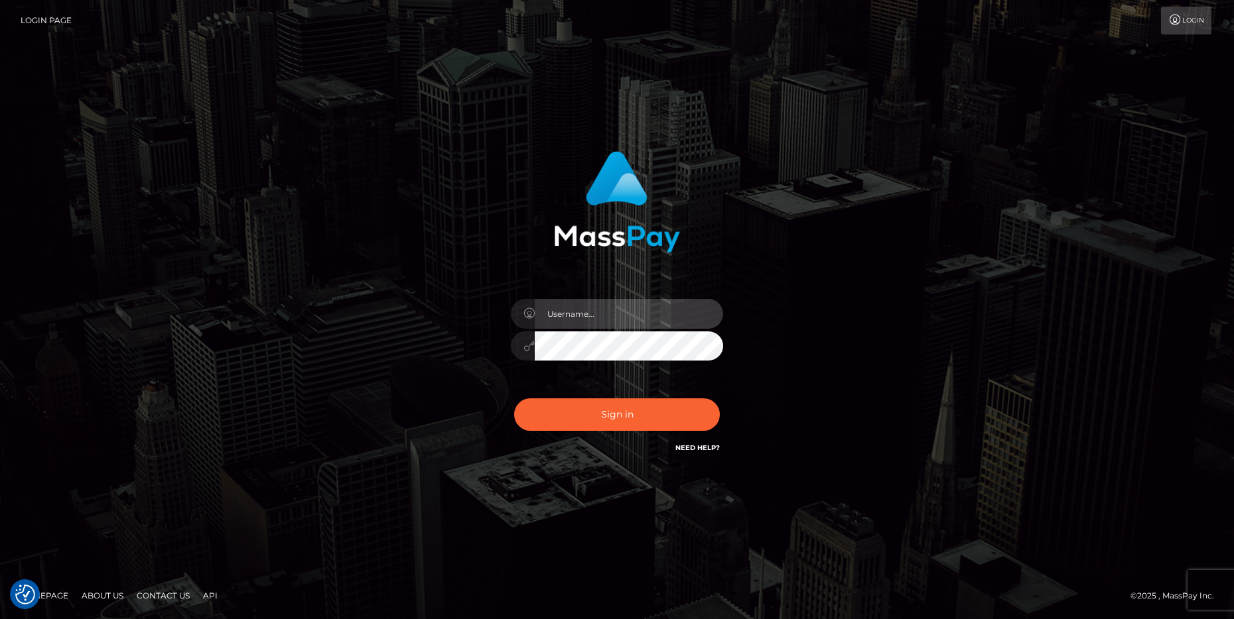
type input "cheli"
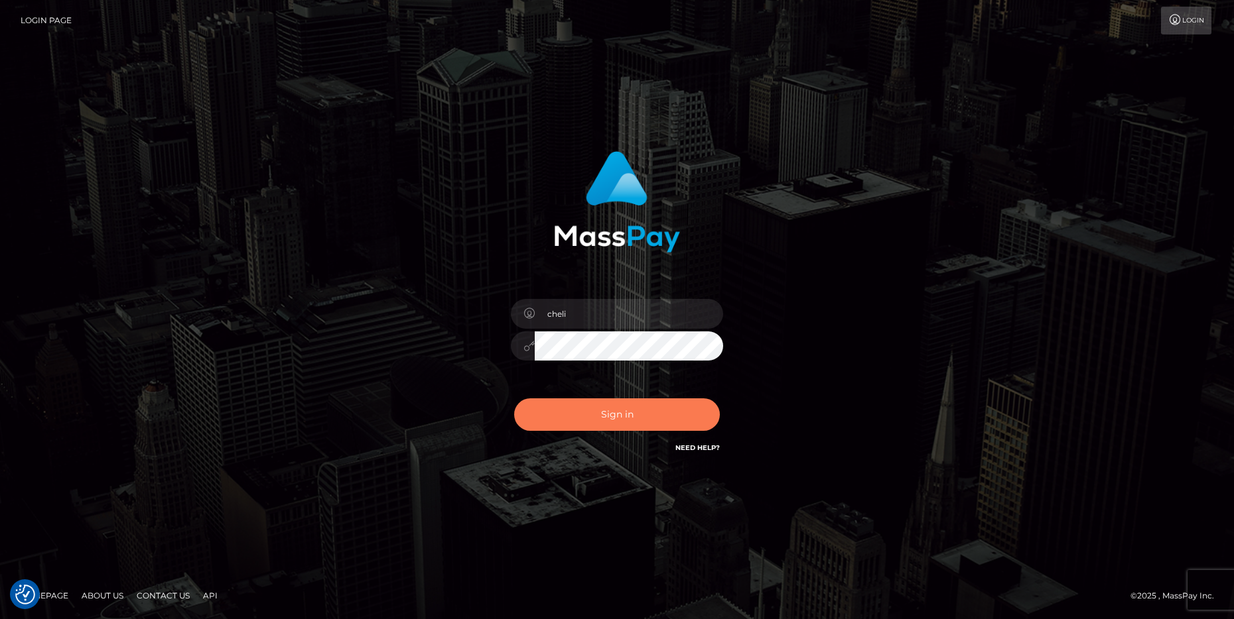
click at [631, 422] on button "Sign in" at bounding box center [617, 415] width 206 height 32
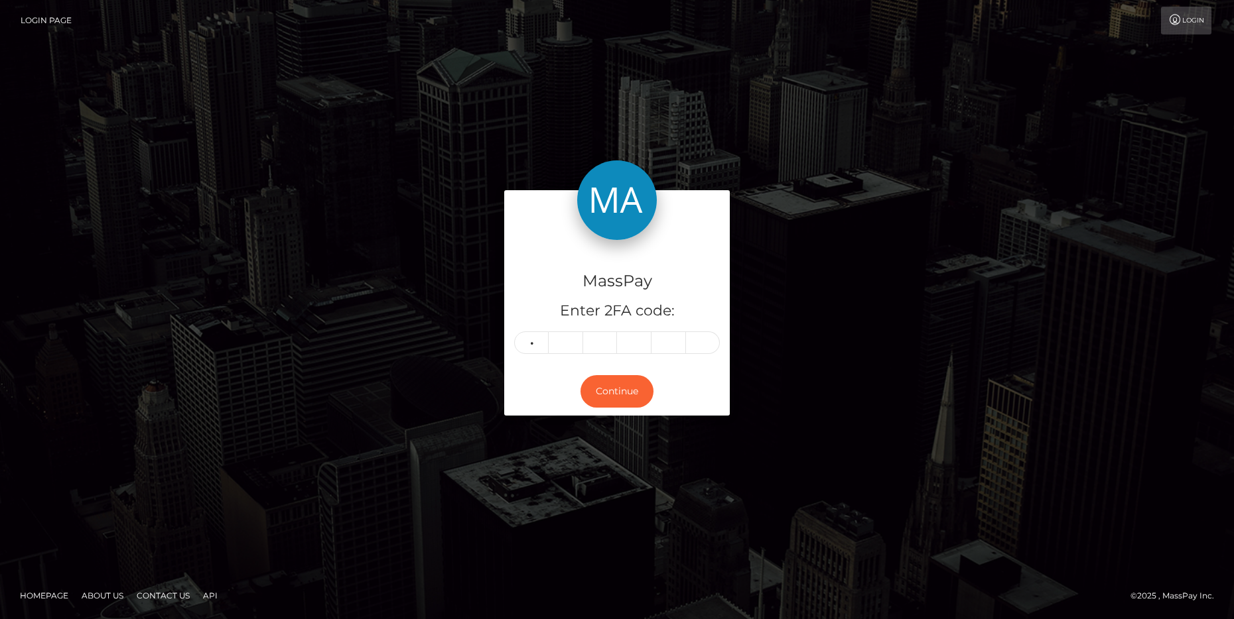
type input "6"
type input "7"
type input "8"
type input "5"
type input "9"
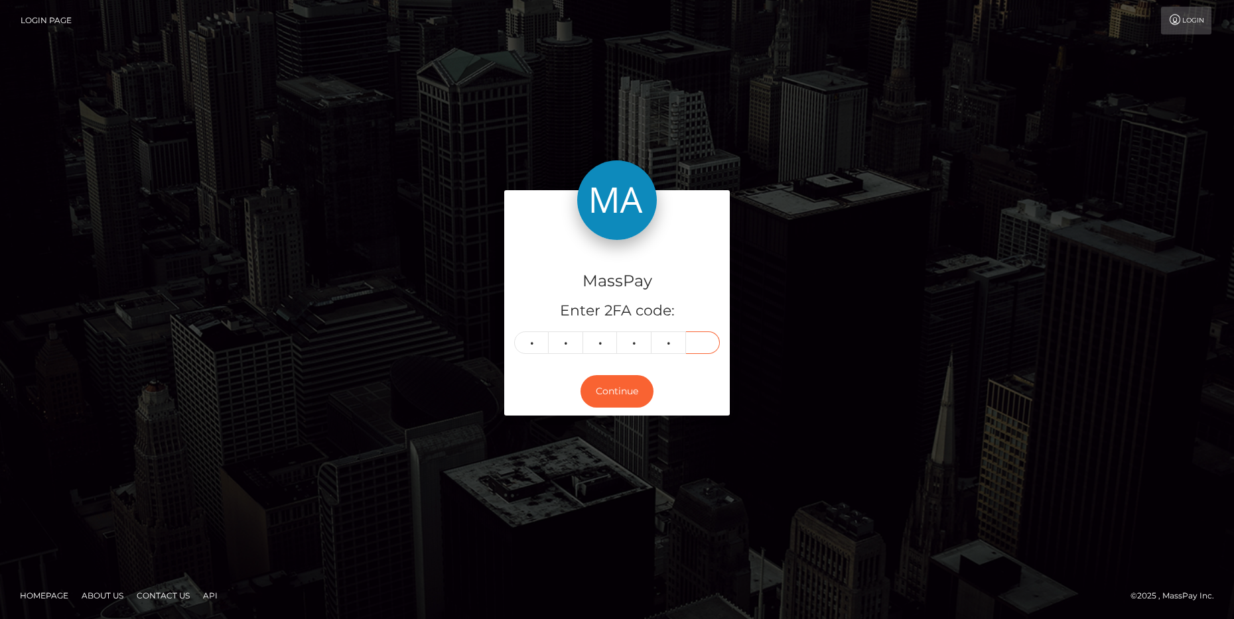
type input "0"
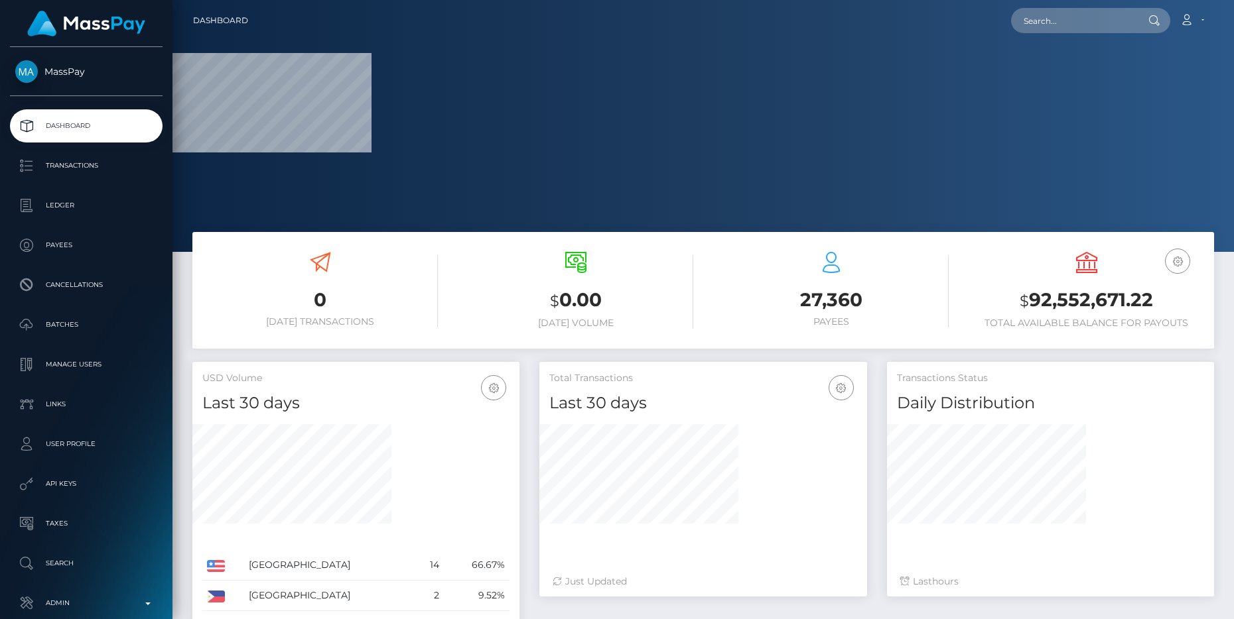
scroll to position [70, 0]
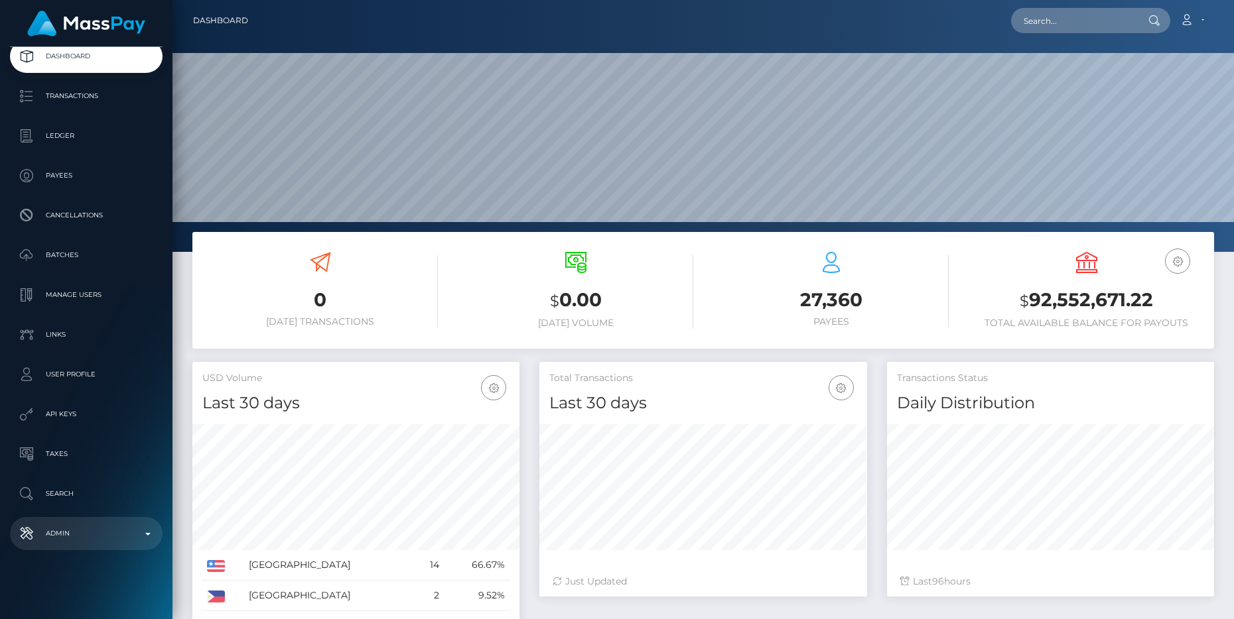
click at [88, 542] on p "Admin" at bounding box center [86, 534] width 142 height 20
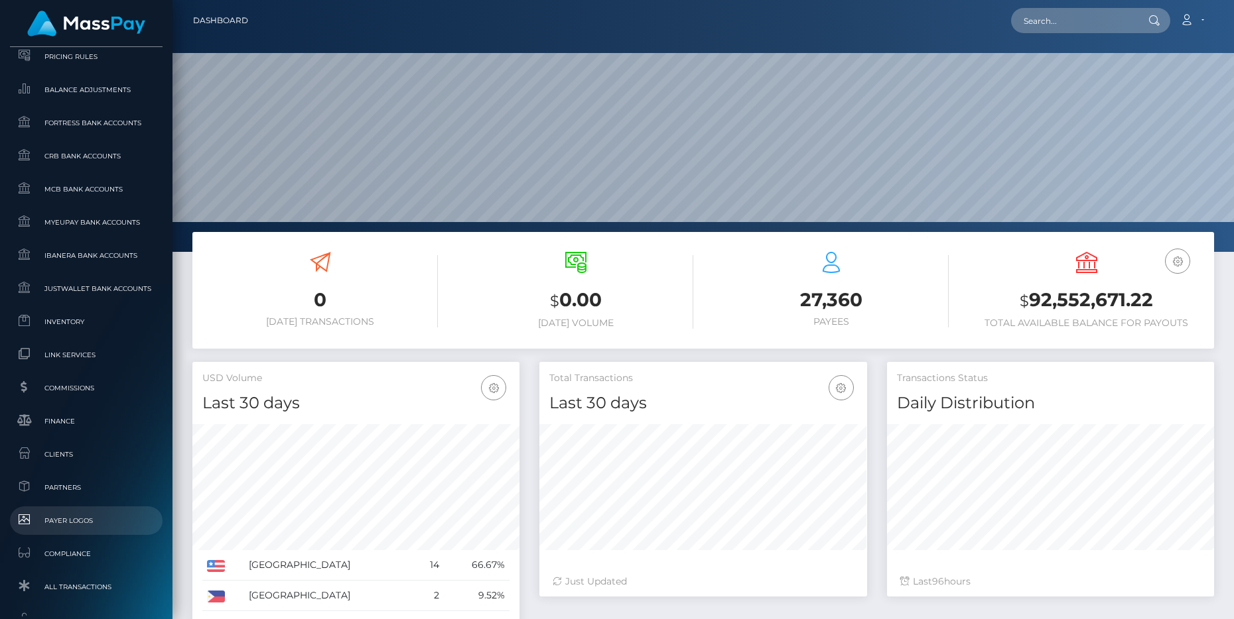
scroll to position [596, 0]
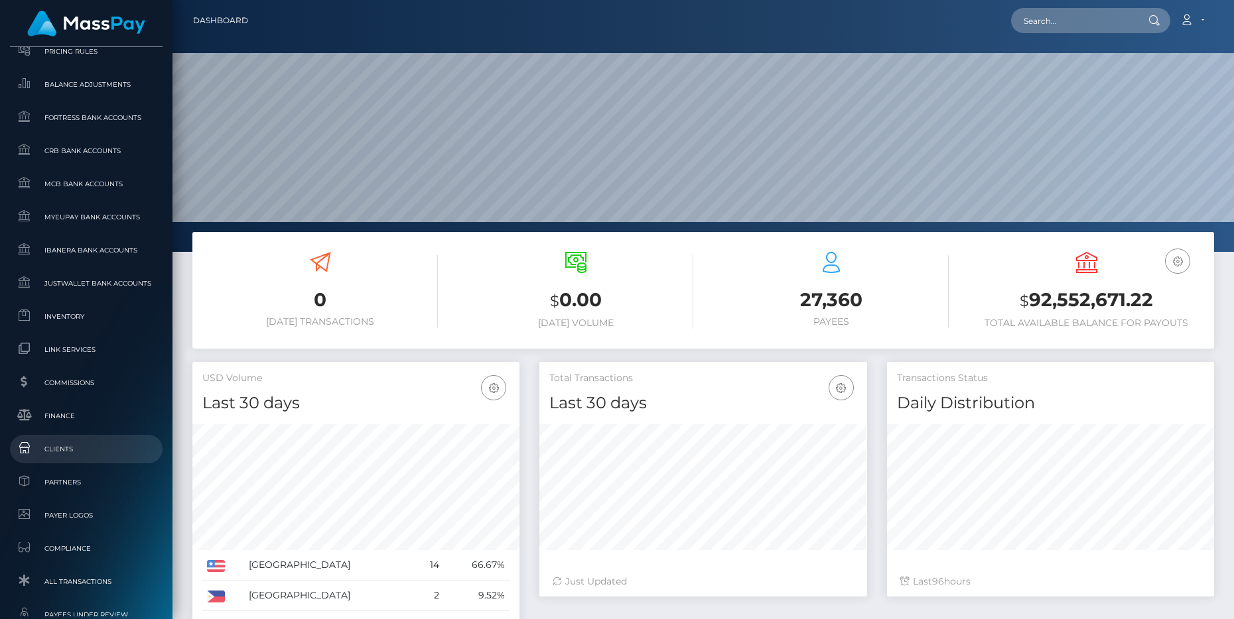
click at [74, 448] on span "Clients" at bounding box center [86, 449] width 142 height 15
click at [58, 452] on span "Clients" at bounding box center [86, 449] width 142 height 15
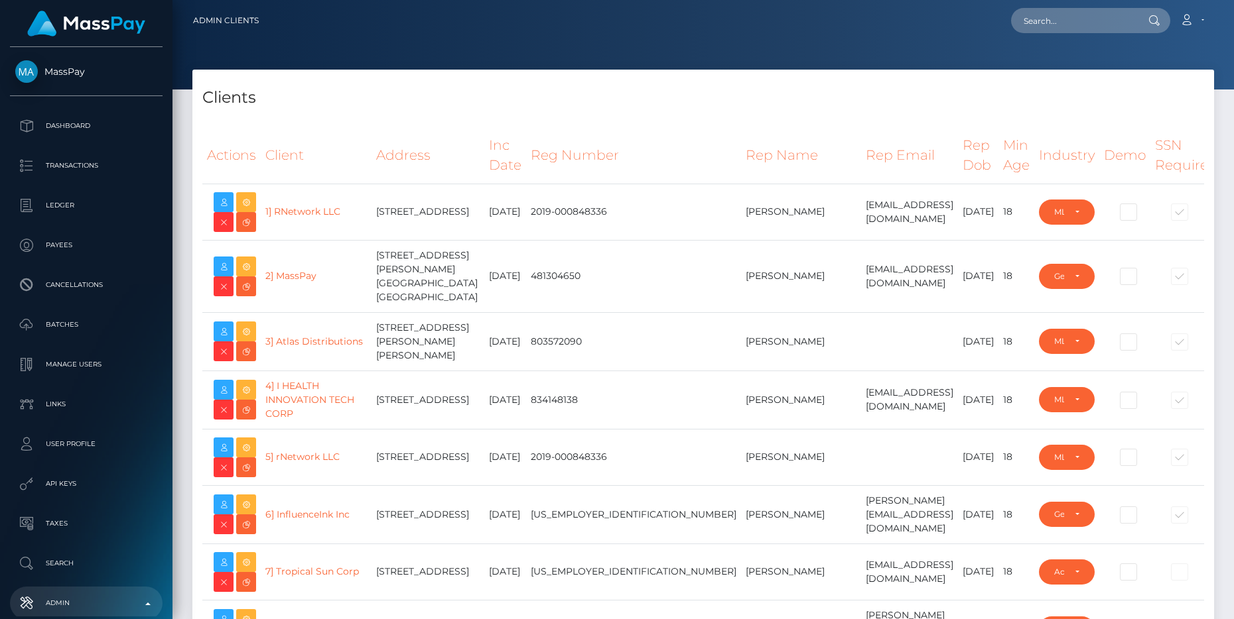
select select "223"
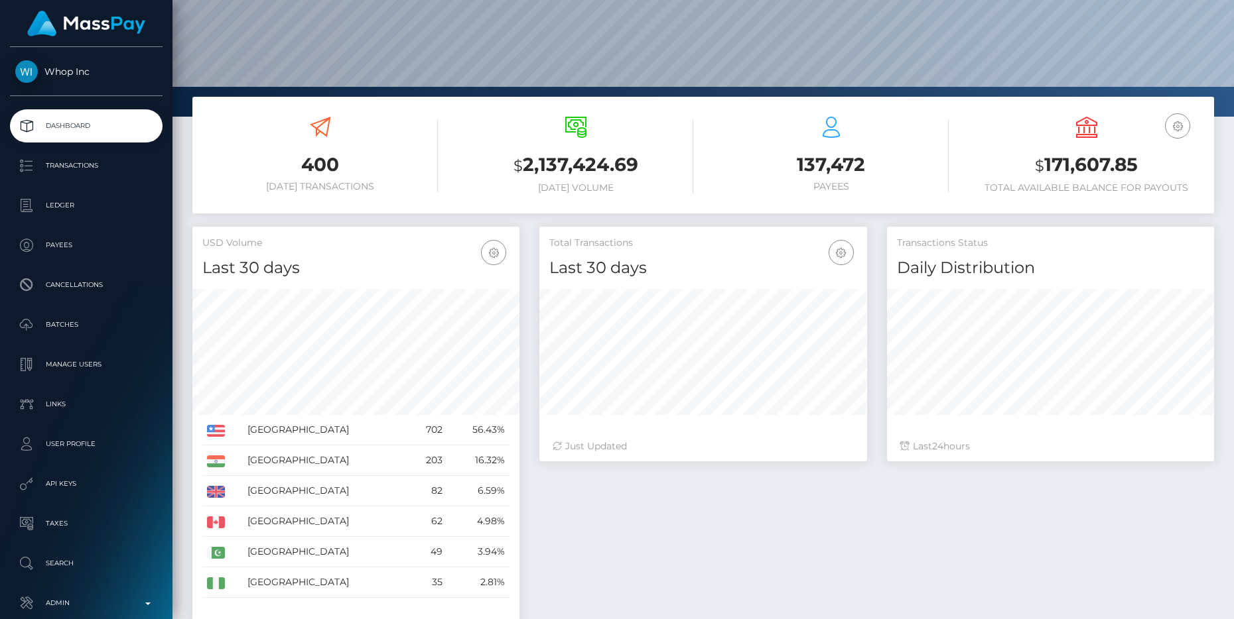
scroll to position [151, 0]
